Goal: Check status: Check status

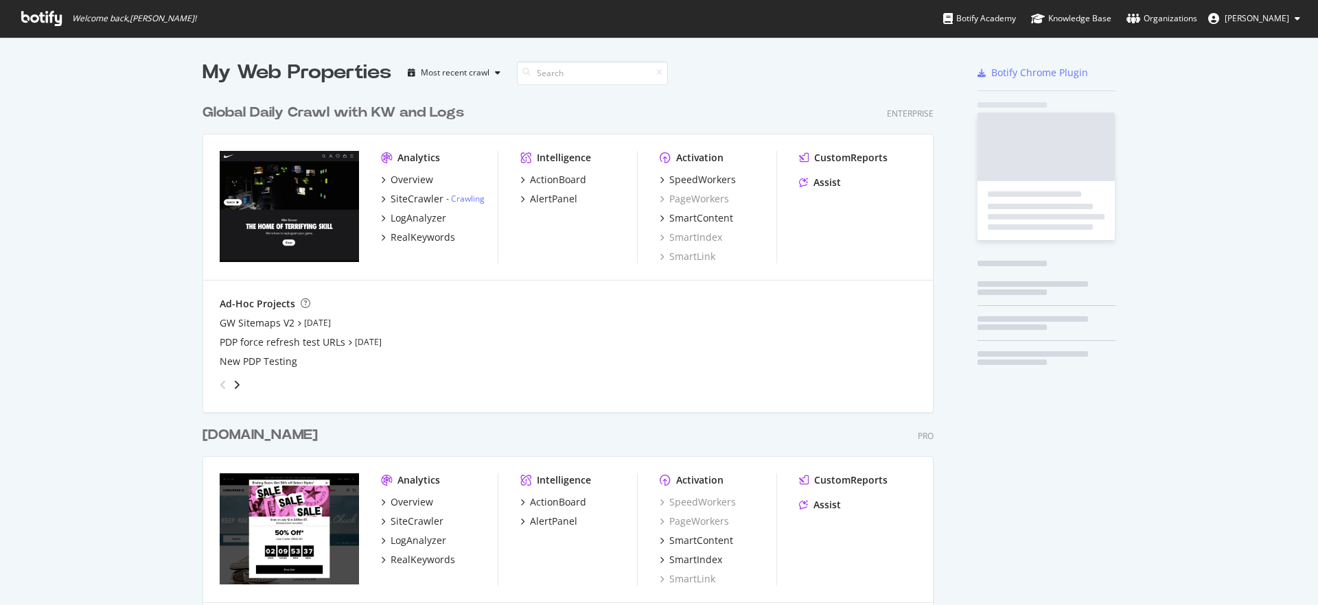
scroll to position [822, 742]
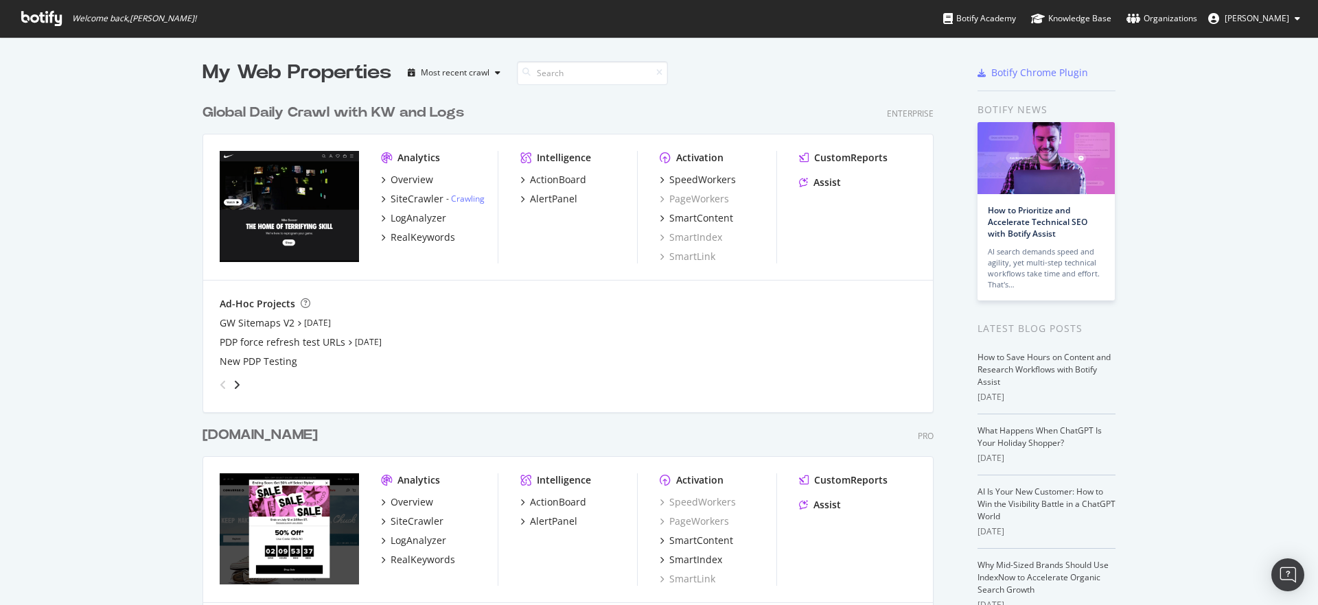
click at [338, 109] on div "Global Daily Crawl with KW and Logs" at bounding box center [332, 113] width 261 height 20
